Goal: Task Accomplishment & Management: Use online tool/utility

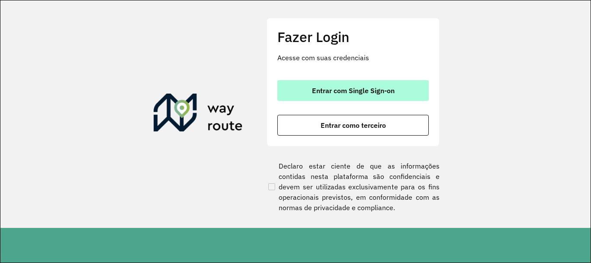
click at [419, 90] on button "Entrar com Single Sign-on" at bounding box center [352, 90] width 151 height 21
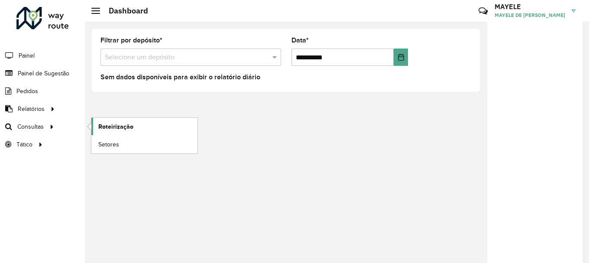
click at [145, 129] on link "Roteirização" at bounding box center [144, 126] width 106 height 17
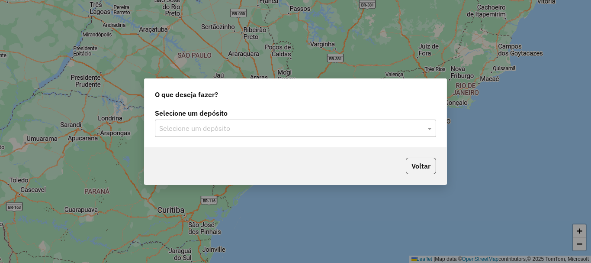
click at [239, 126] on input "text" at bounding box center [286, 128] width 255 height 10
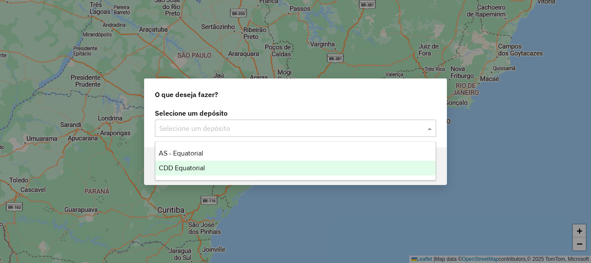
click at [191, 168] on span "CDD Equatorial" at bounding box center [182, 167] width 46 height 7
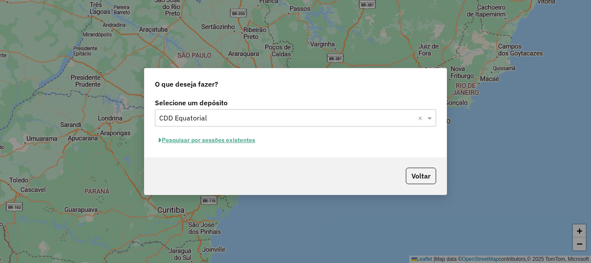
click at [229, 144] on button "Pesquisar por sessões existentes" at bounding box center [207, 139] width 104 height 13
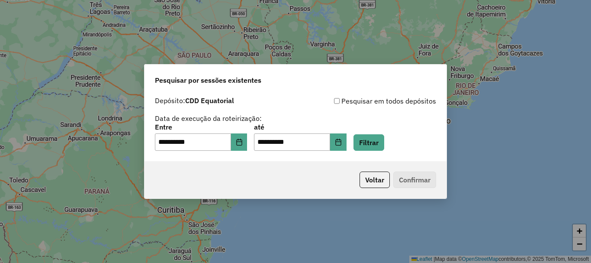
click at [359, 144] on div "**********" at bounding box center [295, 137] width 281 height 27
click at [341, 145] on icon "Choose Date" at bounding box center [338, 142] width 6 height 7
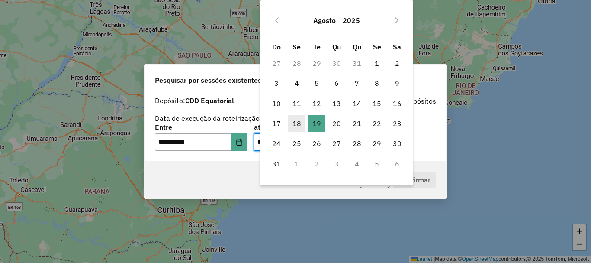
click at [296, 120] on span "18" at bounding box center [296, 123] width 17 height 17
type input "**********"
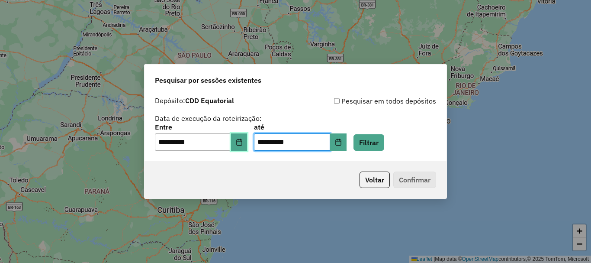
click at [241, 141] on button "Choose Date" at bounding box center [239, 141] width 16 height 17
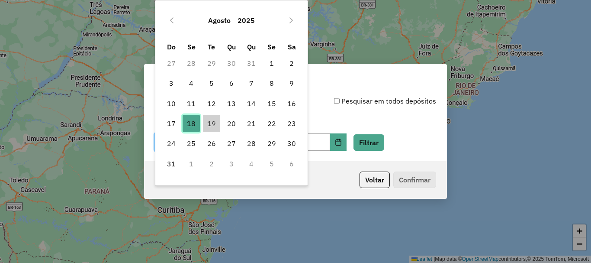
click at [192, 127] on span "18" at bounding box center [191, 123] width 17 height 17
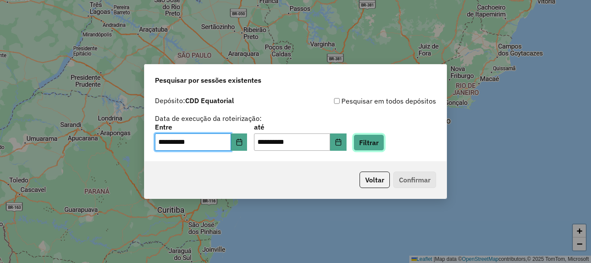
click at [371, 142] on button "Filtrar" at bounding box center [369, 142] width 31 height 16
click at [0, 0] on div "Aguarde..." at bounding box center [0, 0] width 0 height 0
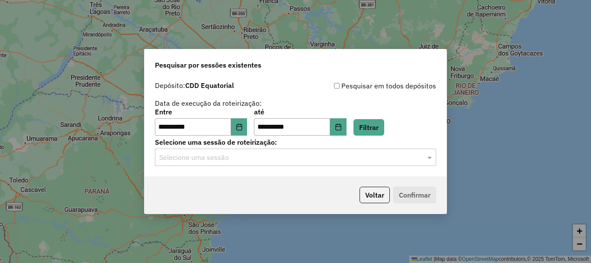
click at [299, 168] on div "**********" at bounding box center [296, 126] width 302 height 99
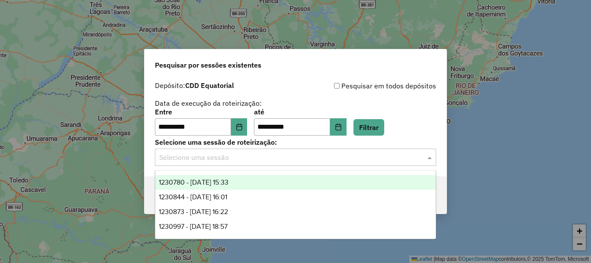
click at [294, 160] on input "text" at bounding box center [286, 157] width 255 height 10
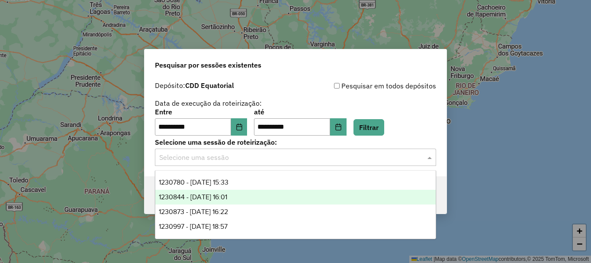
click at [229, 183] on span "1230780 - 18/08/2025 15:33" at bounding box center [194, 181] width 70 height 7
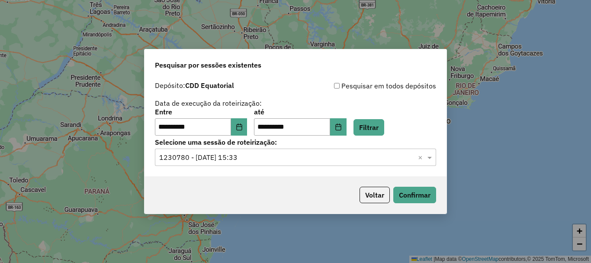
click at [231, 183] on div "Voltar Confirmar" at bounding box center [296, 194] width 302 height 37
click at [433, 197] on div "Voltar Confirmar" at bounding box center [296, 194] width 302 height 37
click at [431, 198] on button "Confirmar" at bounding box center [414, 195] width 43 height 16
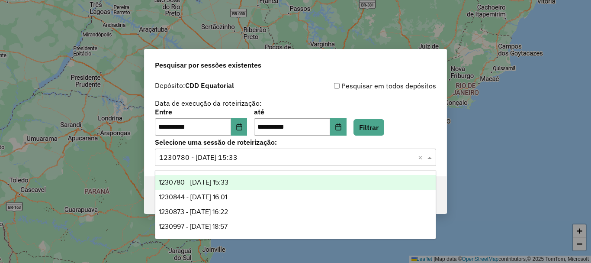
click at [277, 164] on div "Selecione uma sessão × 1230780 - 18/08/2025 15:33 ×" at bounding box center [295, 156] width 281 height 17
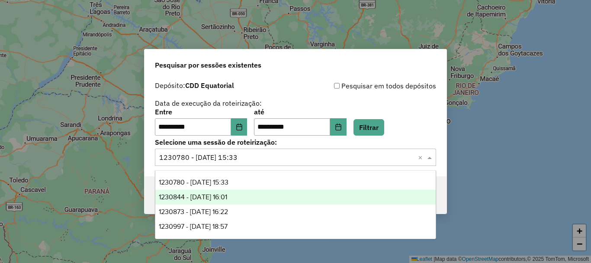
click at [251, 195] on div "1230844 - 18/08/2025 16:01" at bounding box center [295, 197] width 280 height 15
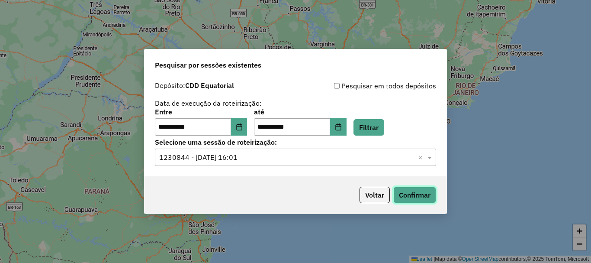
click at [426, 198] on button "Confirmar" at bounding box center [414, 195] width 43 height 16
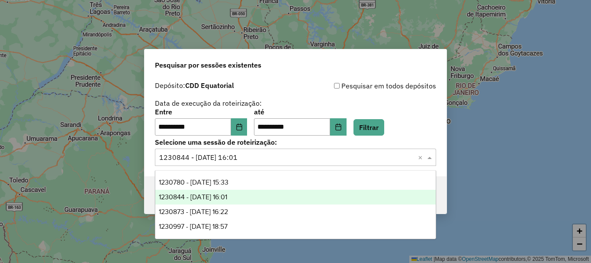
click at [256, 154] on input "text" at bounding box center [286, 157] width 255 height 10
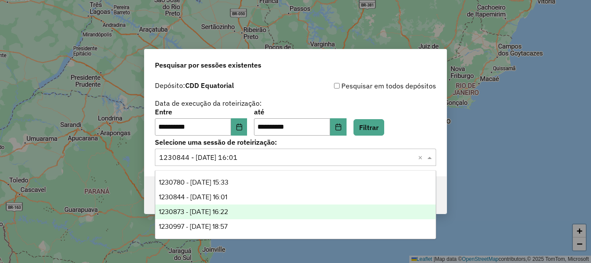
click at [245, 208] on div "1230873 - 18/08/2025 16:22" at bounding box center [295, 211] width 280 height 15
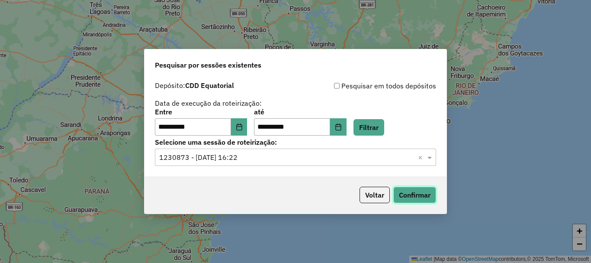
click at [419, 197] on button "Confirmar" at bounding box center [414, 195] width 43 height 16
click at [277, 166] on div "**********" at bounding box center [296, 126] width 302 height 99
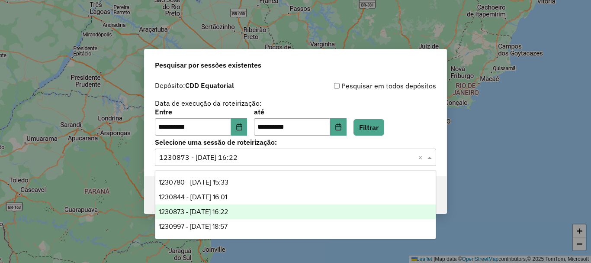
click at [268, 164] on div "Selecione uma sessão × 1230873 - 18/08/2025 16:22 ×" at bounding box center [295, 156] width 281 height 17
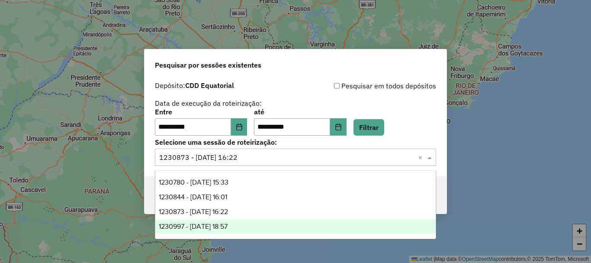
click at [223, 222] on span "1230997 - 18/08/2025 18:57" at bounding box center [193, 225] width 69 height 7
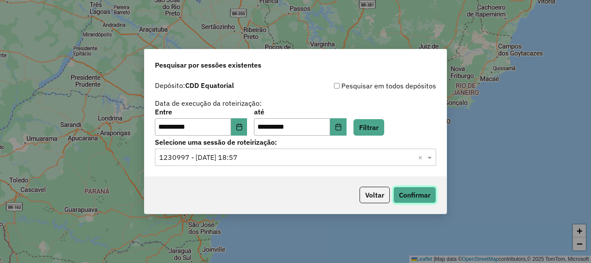
click at [432, 193] on button "Confirmar" at bounding box center [414, 195] width 43 height 16
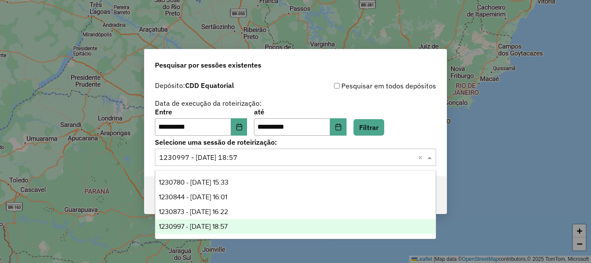
click at [239, 160] on input "text" at bounding box center [286, 157] width 255 height 10
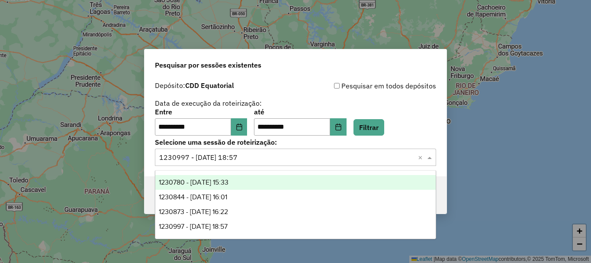
click at [235, 177] on div "1230780 - 18/08/2025 15:33" at bounding box center [295, 182] width 280 height 15
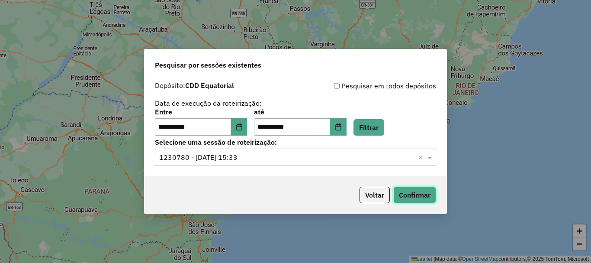
click at [417, 198] on button "Confirmar" at bounding box center [414, 195] width 43 height 16
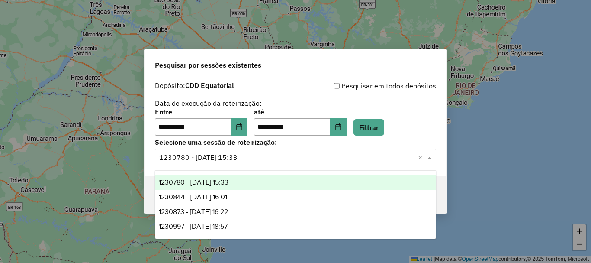
click at [282, 155] on input "text" at bounding box center [286, 157] width 255 height 10
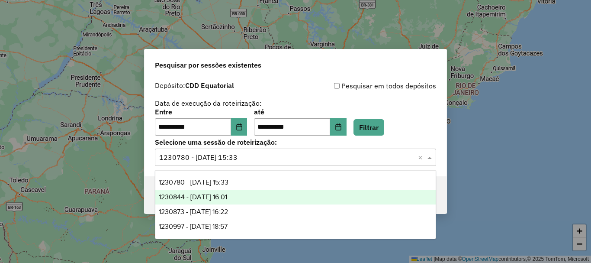
click at [249, 194] on div "1230844 - 18/08/2025 16:01" at bounding box center [295, 197] width 280 height 15
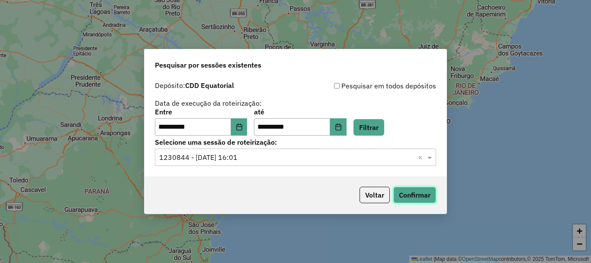
click at [427, 196] on button "Confirmar" at bounding box center [414, 195] width 43 height 16
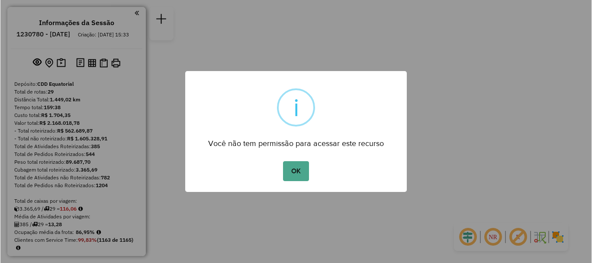
scroll to position [1607, 0]
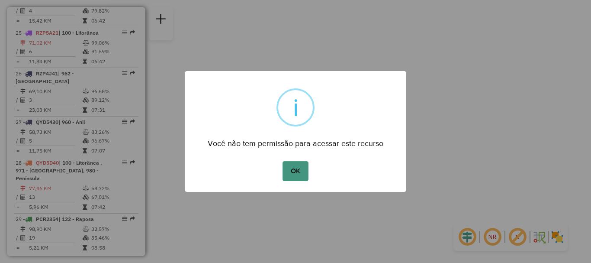
click at [304, 165] on button "OK" at bounding box center [296, 171] width 26 height 20
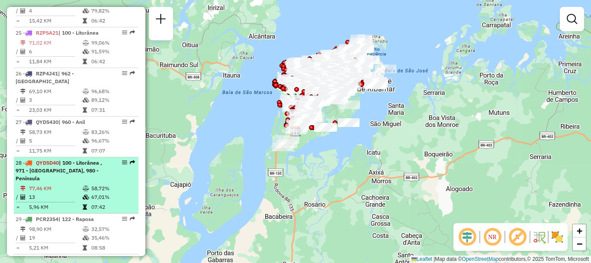
click at [84, 159] on span "| 100 - Litorânea , 971 - Vinhais, 980 - Península" at bounding box center [59, 170] width 87 height 22
select select "**********"
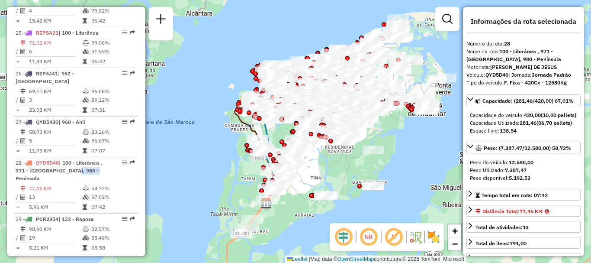
click at [335, 240] on em at bounding box center [343, 236] width 21 height 21
click at [342, 240] on em at bounding box center [343, 236] width 21 height 21
click at [368, 235] on em at bounding box center [368, 236] width 21 height 21
click at [430, 233] on img at bounding box center [434, 237] width 14 height 14
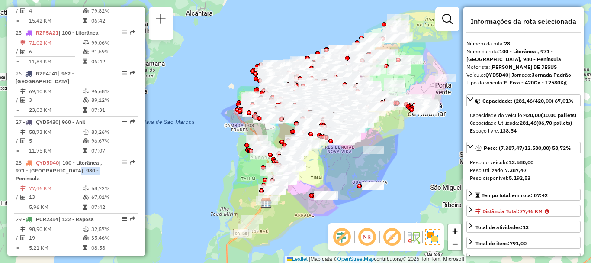
click at [365, 235] on em at bounding box center [367, 236] width 21 height 21
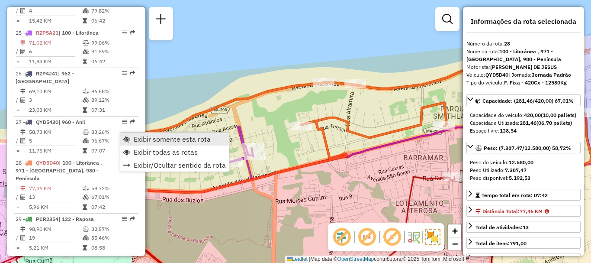
click at [141, 142] on span "Exibir somente esta rota" at bounding box center [172, 138] width 77 height 7
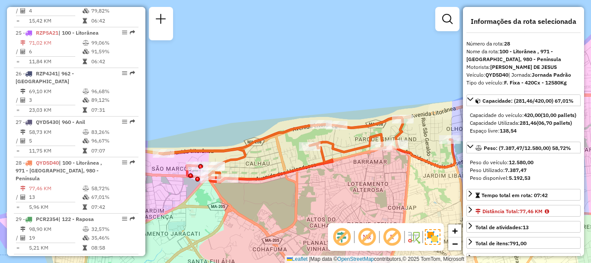
drag, startPoint x: 341, startPoint y: 196, endPoint x: 301, endPoint y: 189, distance: 40.3
click at [301, 189] on div "Janela de atendimento Grade de atendimento Capacidade Transportadoras Veículos …" at bounding box center [295, 131] width 591 height 263
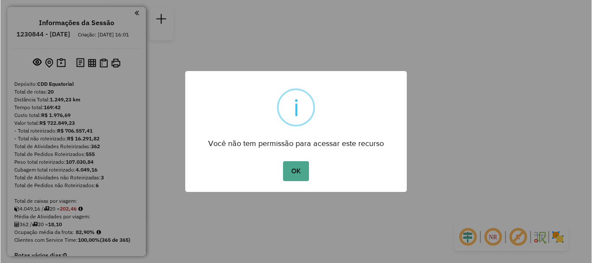
scroll to position [720, 0]
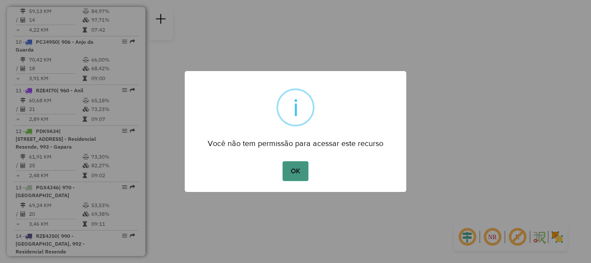
click at [293, 165] on button "OK" at bounding box center [296, 171] width 26 height 20
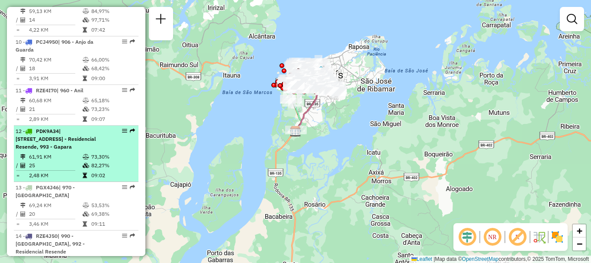
click at [92, 155] on td "73,30%" at bounding box center [113, 156] width 44 height 9
select select "**********"
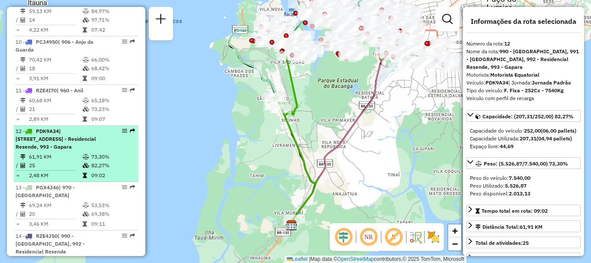
drag, startPoint x: 116, startPoint y: 129, endPoint x: 124, endPoint y: 132, distance: 8.0
click at [124, 132] on em at bounding box center [124, 130] width 5 height 5
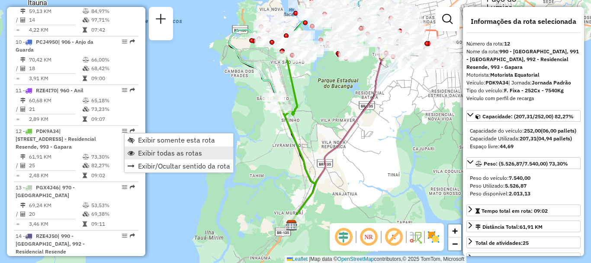
click at [143, 151] on span "Exibir todas as rotas" at bounding box center [170, 152] width 64 height 7
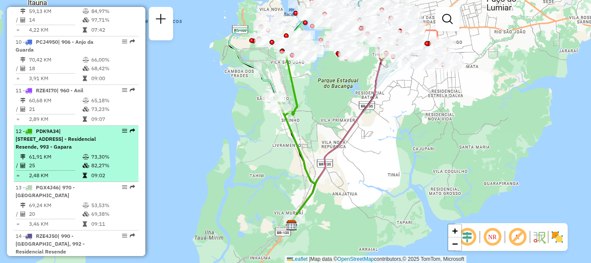
select select "**********"
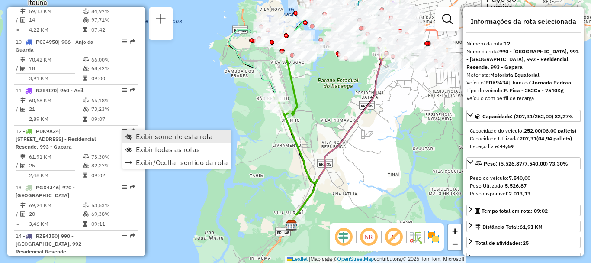
click at [132, 137] on span "Exibir somente esta rota" at bounding box center [129, 136] width 7 height 7
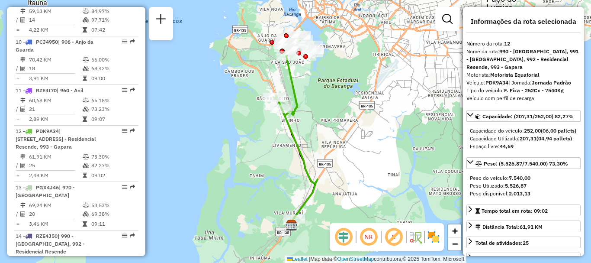
click at [343, 233] on em at bounding box center [343, 236] width 21 height 21
click at [377, 237] on em at bounding box center [368, 236] width 21 height 21
click at [351, 237] on em at bounding box center [343, 236] width 21 height 21
click at [438, 235] on img at bounding box center [434, 237] width 14 height 14
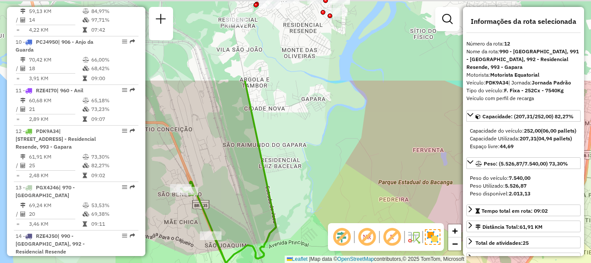
drag, startPoint x: 303, startPoint y: 101, endPoint x: 398, endPoint y: 143, distance: 104.2
click at [467, 181] on hb-router-mapa "Informações da Sessão 1230844 - 18/08/2025 Criação: 16/08/2025 16:01 Depósito: …" at bounding box center [295, 131] width 591 height 263
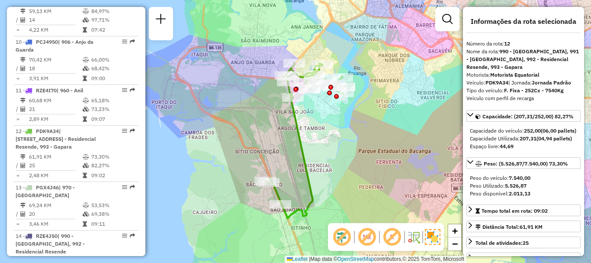
drag, startPoint x: 385, startPoint y: 138, endPoint x: 367, endPoint y: 156, distance: 25.1
click at [367, 156] on div "Janela de atendimento Grade de atendimento Capacidade Transportadoras Veículos …" at bounding box center [295, 131] width 591 height 263
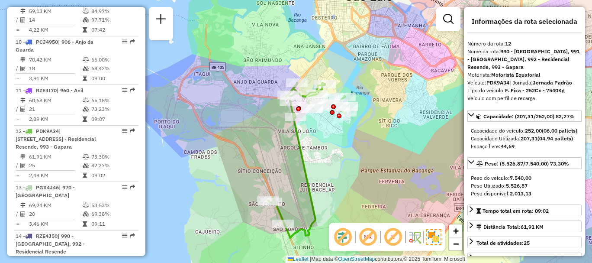
drag, startPoint x: 334, startPoint y: 170, endPoint x: 336, endPoint y: 190, distance: 19.6
click at [336, 190] on div "Janela de atendimento Grade de atendimento Capacidade Transportadoras Veículos …" at bounding box center [296, 131] width 592 height 263
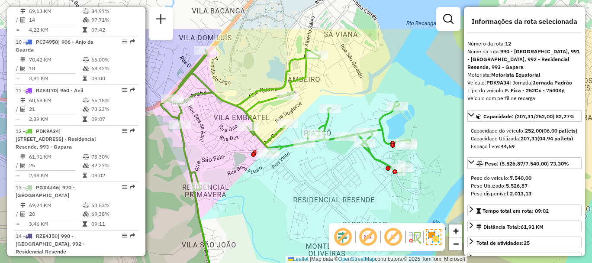
drag, startPoint x: 322, startPoint y: 112, endPoint x: 367, endPoint y: 168, distance: 71.1
click at [367, 168] on div "Janela de atendimento Grade de atendimento Capacidade Transportadoras Veículos …" at bounding box center [296, 131] width 592 height 263
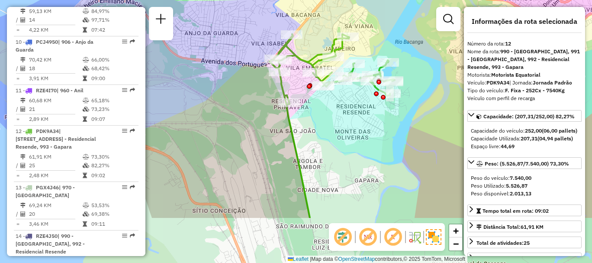
drag, startPoint x: 332, startPoint y: 180, endPoint x: 319, endPoint y: 107, distance: 73.9
click at [319, 107] on div "Janela de atendimento Grade de atendimento Capacidade Transportadoras Veículos …" at bounding box center [296, 131] width 592 height 263
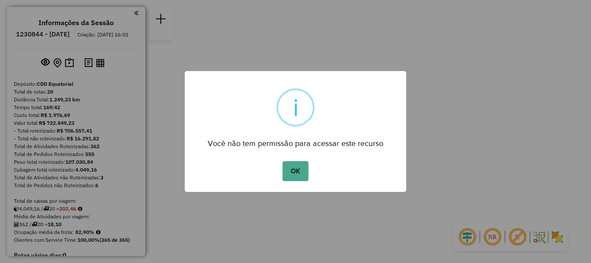
scroll to position [258, 0]
click at [292, 168] on button "OK" at bounding box center [296, 171] width 26 height 20
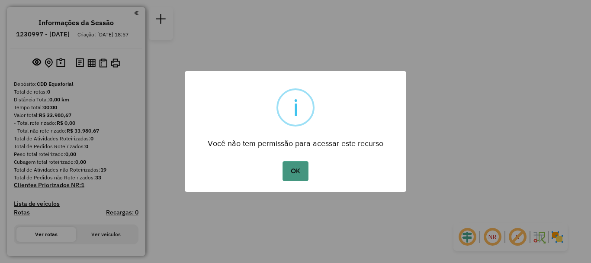
drag, startPoint x: 0, startPoint y: 0, endPoint x: 306, endPoint y: 172, distance: 350.6
click at [306, 172] on button "OK" at bounding box center [296, 171] width 26 height 20
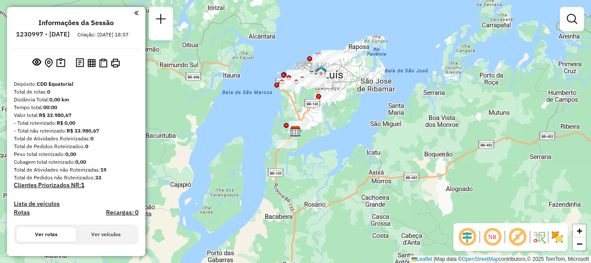
click at [494, 238] on em at bounding box center [492, 236] width 21 height 21
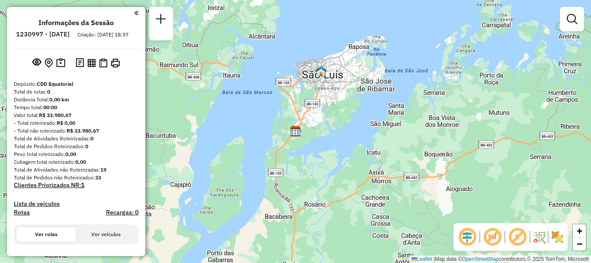
click at [456, 237] on div "NR R" at bounding box center [511, 237] width 114 height 28
click at [470, 238] on em at bounding box center [467, 236] width 21 height 21
click at [561, 236] on img at bounding box center [558, 237] width 14 height 14
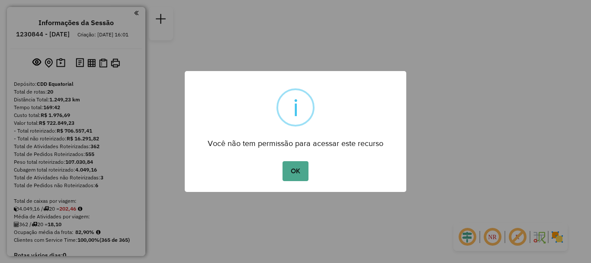
scroll to position [218, 0]
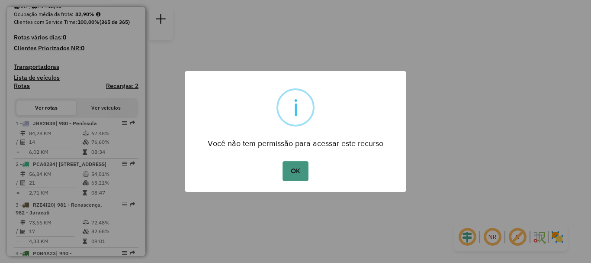
click at [290, 171] on button "OK" at bounding box center [296, 171] width 26 height 20
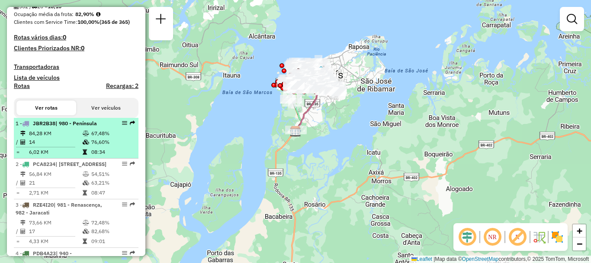
click at [74, 156] on td "6,02 KM" at bounding box center [56, 152] width 54 height 9
select select "**********"
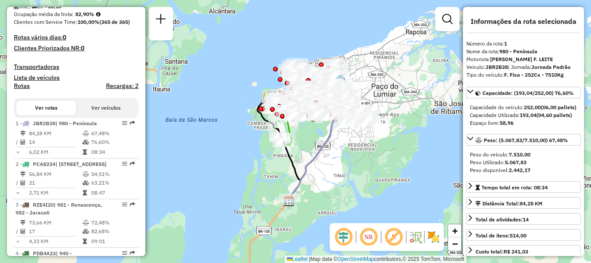
click at [344, 242] on em at bounding box center [343, 236] width 21 height 21
click at [371, 240] on em at bounding box center [368, 236] width 21 height 21
click at [434, 237] on img at bounding box center [434, 237] width 14 height 14
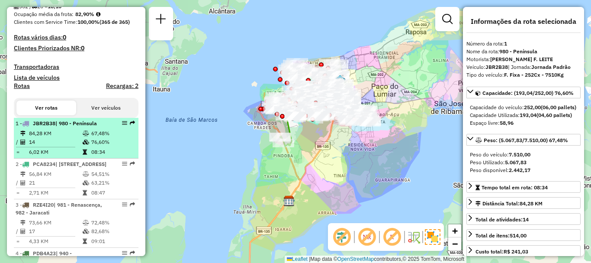
click at [108, 138] on td "67,48%" at bounding box center [113, 133] width 44 height 9
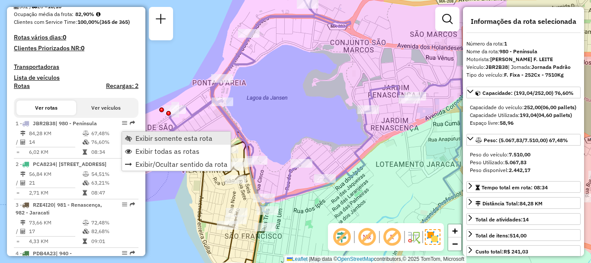
click at [145, 141] on span "Exibir somente esta rota" at bounding box center [173, 138] width 77 height 7
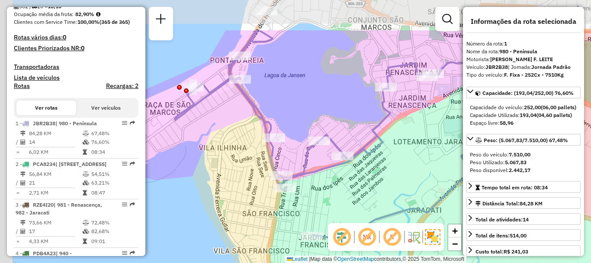
drag, startPoint x: 358, startPoint y: 164, endPoint x: 386, endPoint y: 220, distance: 62.5
click at [386, 220] on icon at bounding box center [327, 135] width 305 height 211
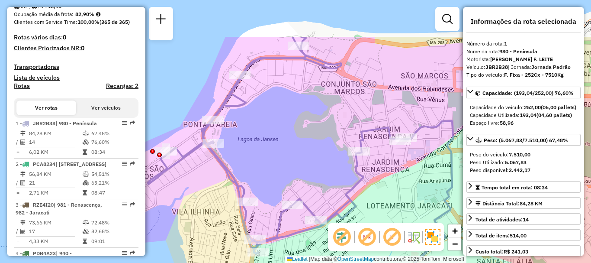
drag, startPoint x: 378, startPoint y: 148, endPoint x: 351, endPoint y: 211, distance: 68.8
click at [351, 211] on icon at bounding box center [300, 171] width 305 height 269
